Goal: Find contact information: Find contact information

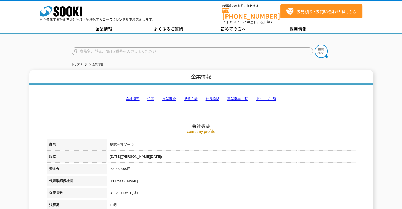
drag, startPoint x: 0, startPoint y: 0, endPoint x: 236, endPoint y: 95, distance: 254.3
click at [236, 97] on link "事業拠点一覧" at bounding box center [237, 99] width 21 height 4
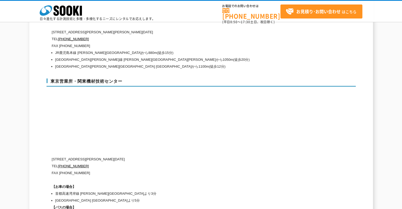
scroll to position [2331, 0]
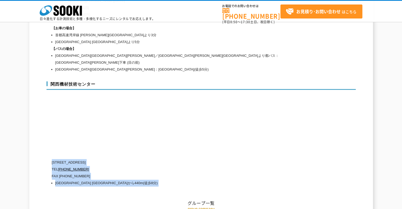
drag, startPoint x: 51, startPoint y: 141, endPoint x: 53, endPoint y: 142, distance: 2.8
click at [54, 159] on p "[STREET_ADDRESS]" at bounding box center [179, 162] width 254 height 7
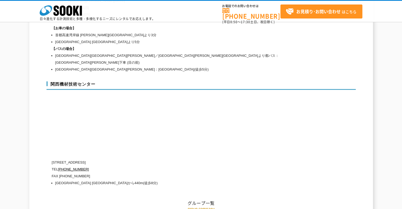
drag, startPoint x: 53, startPoint y: 142, endPoint x: 118, endPoint y: 143, distance: 65.3
click at [118, 159] on p "[STREET_ADDRESS]" at bounding box center [179, 162] width 254 height 7
copy p "[STREET_ADDRESS]"
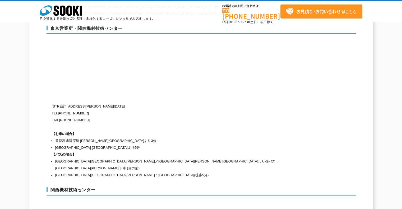
click at [240, 117] on p "FAX [PHONE_NUMBER]" at bounding box center [179, 120] width 254 height 7
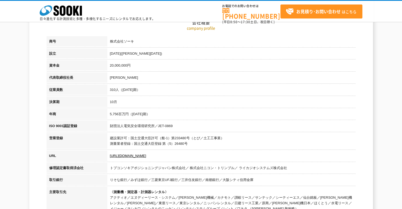
scroll to position [0, 0]
